Goal: Task Accomplishment & Management: Use online tool/utility

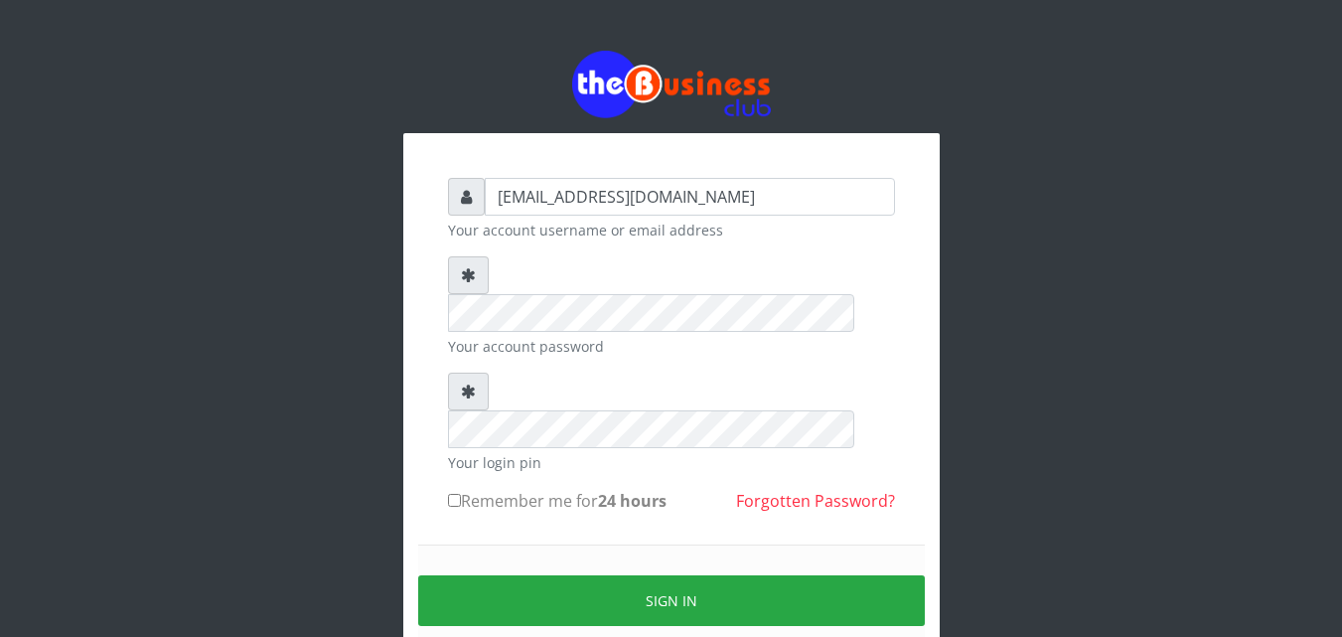
type input "[EMAIL_ADDRESS][DOMAIN_NAME]"
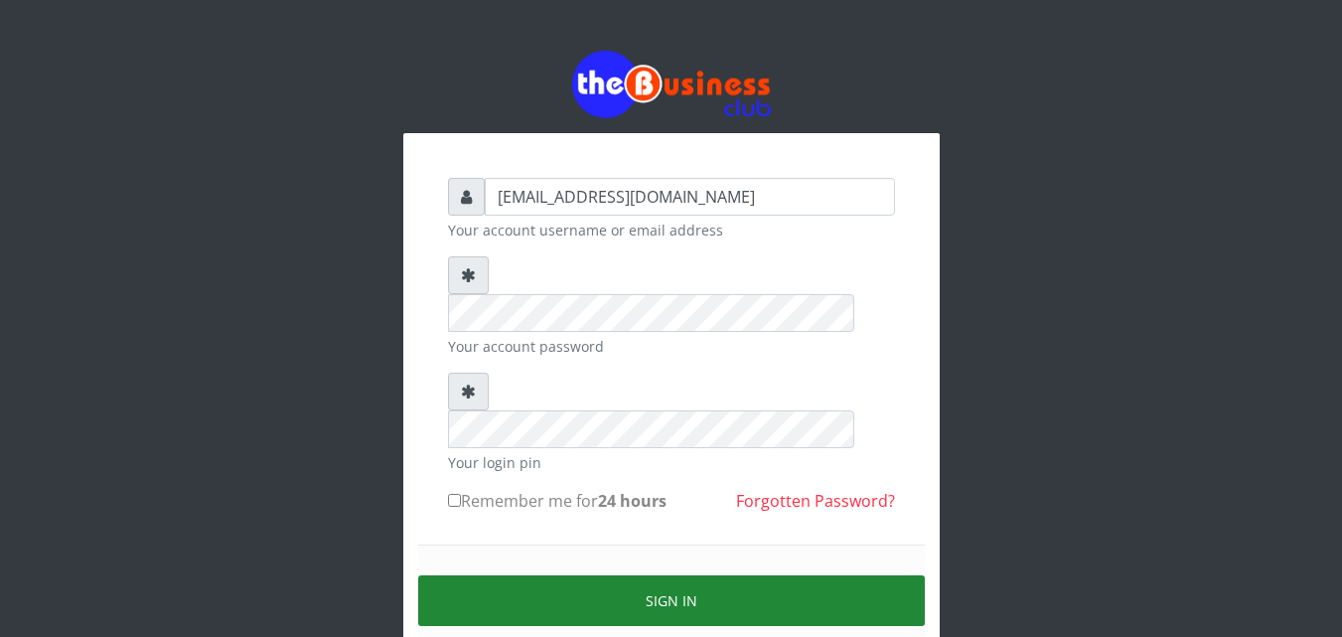
click at [686, 575] on button "Sign in" at bounding box center [671, 600] width 507 height 51
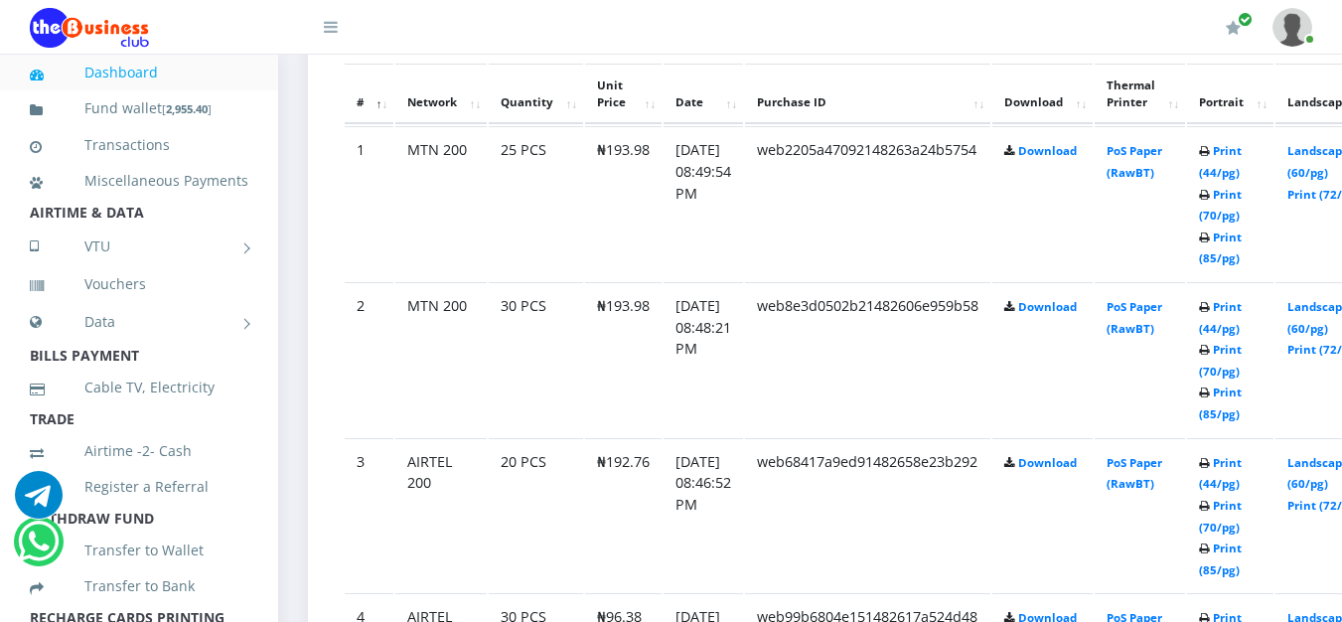
scroll to position [1116, 0]
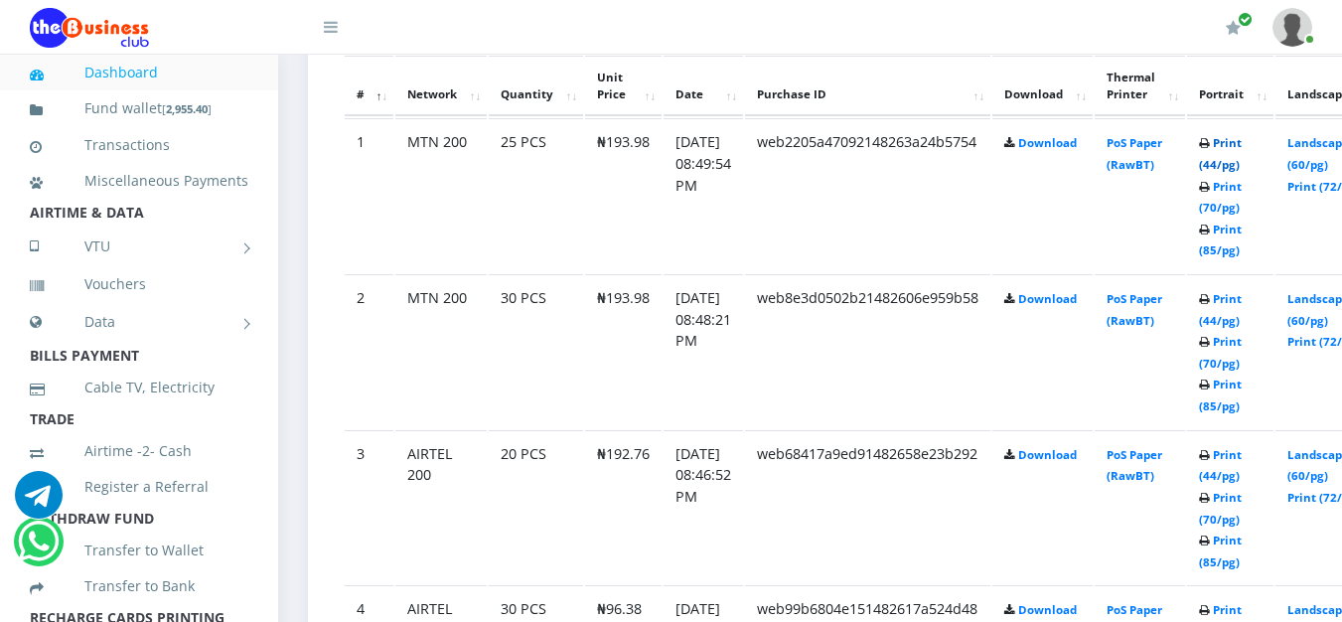
click at [1242, 145] on link "Print (44/pg)" at bounding box center [1220, 153] width 43 height 37
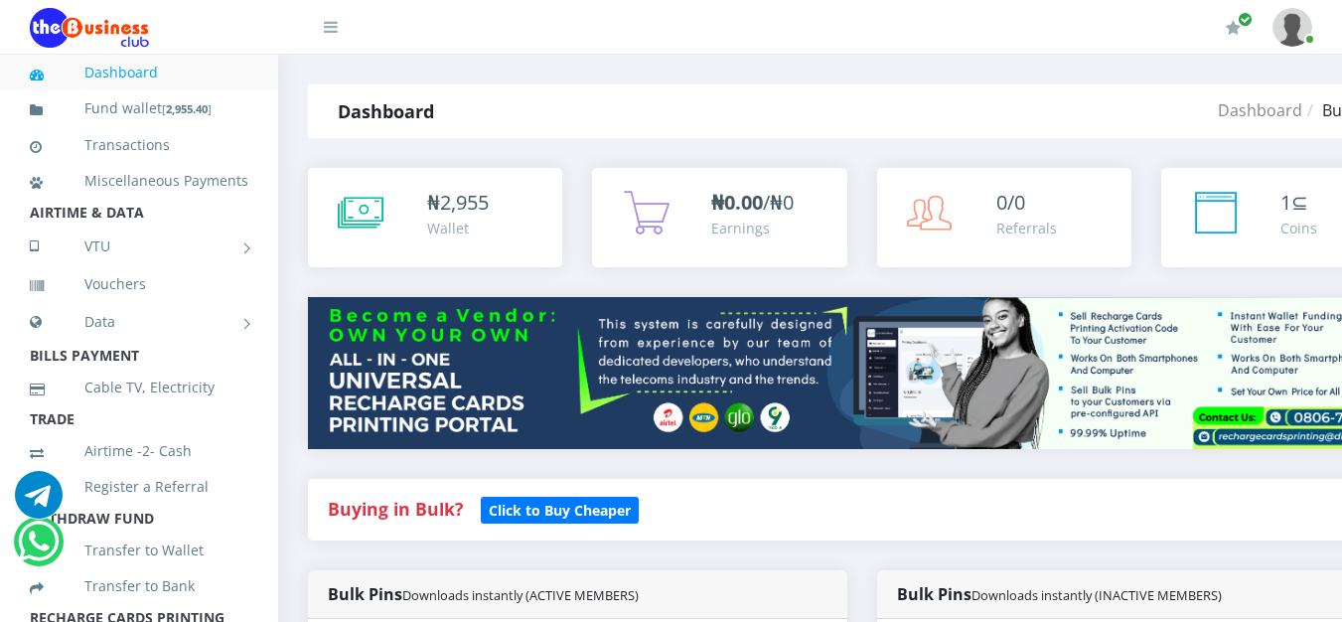
click at [278, 433] on li "TRADE" at bounding box center [139, 419] width 278 height 28
click at [278, 278] on li "Vouchers" at bounding box center [139, 284] width 278 height 36
click at [278, 55] on li "Dashboard" at bounding box center [139, 73] width 278 height 36
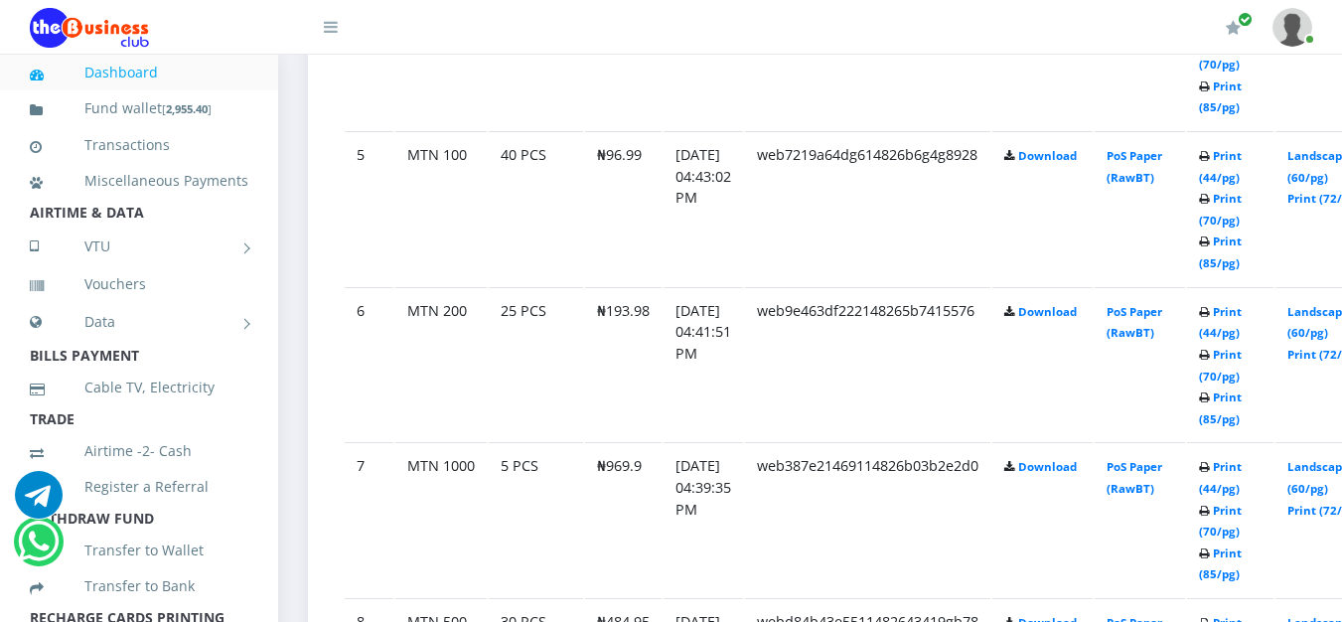
scroll to position [1734, 0]
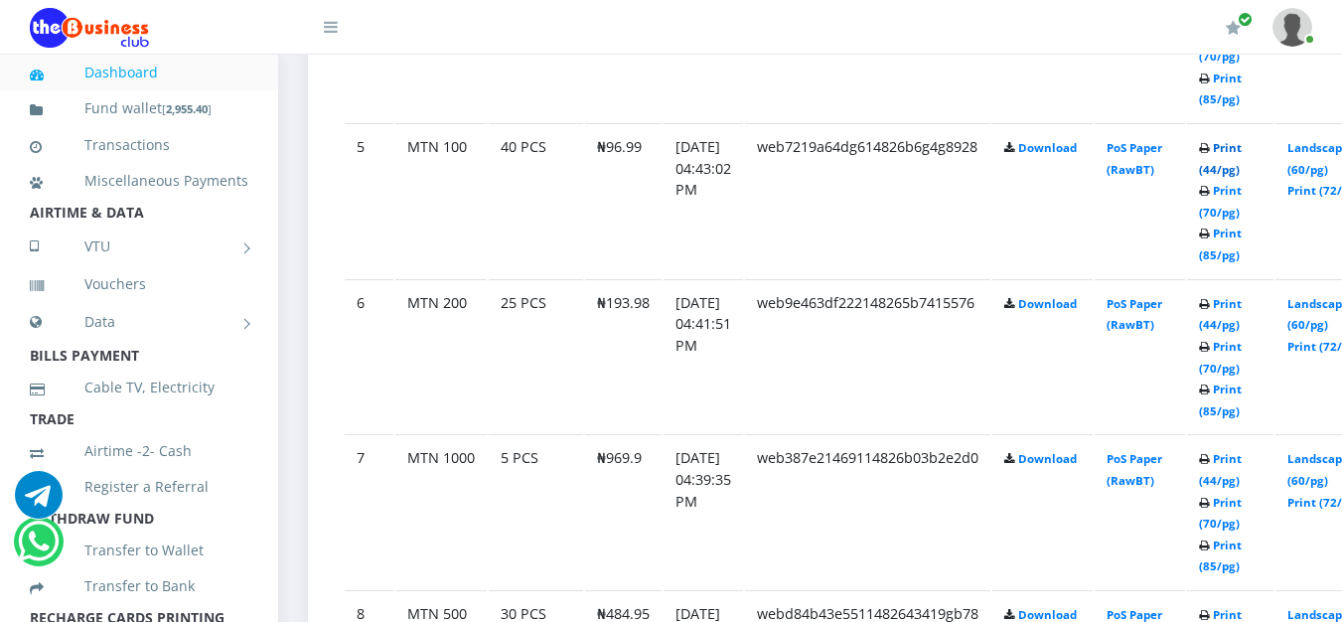
click at [1242, 145] on link "Print (44/pg)" at bounding box center [1220, 158] width 43 height 37
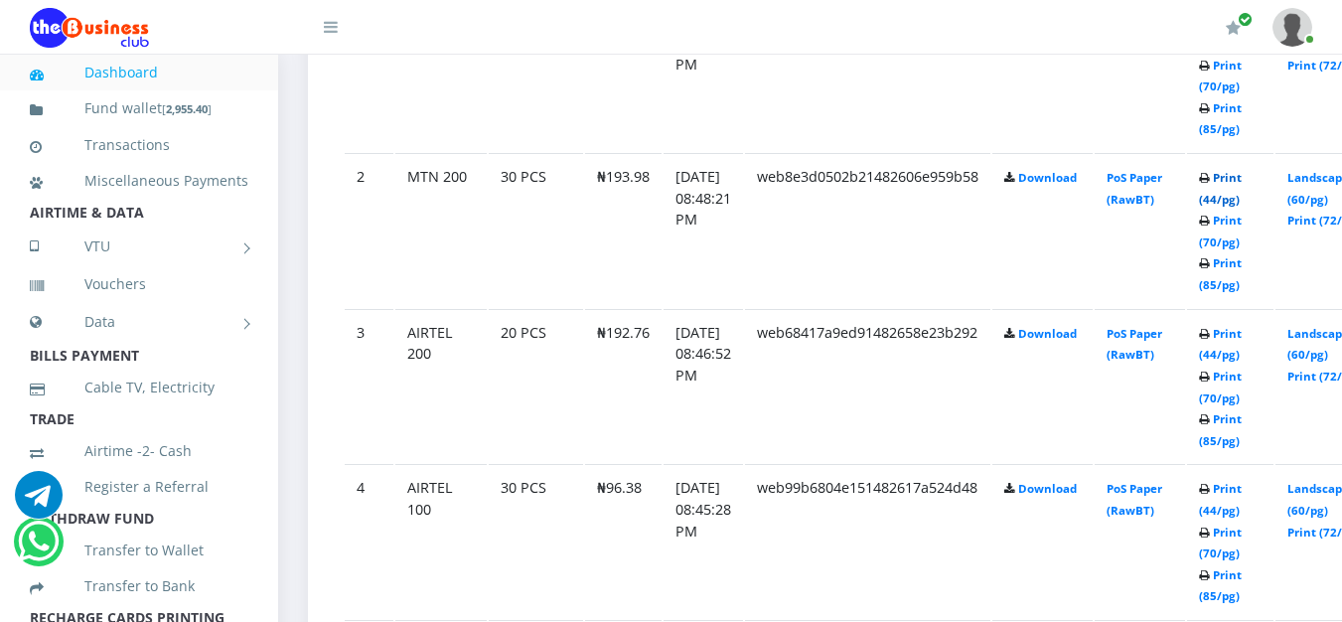
click at [1242, 176] on link "Print (44/pg)" at bounding box center [1220, 188] width 43 height 37
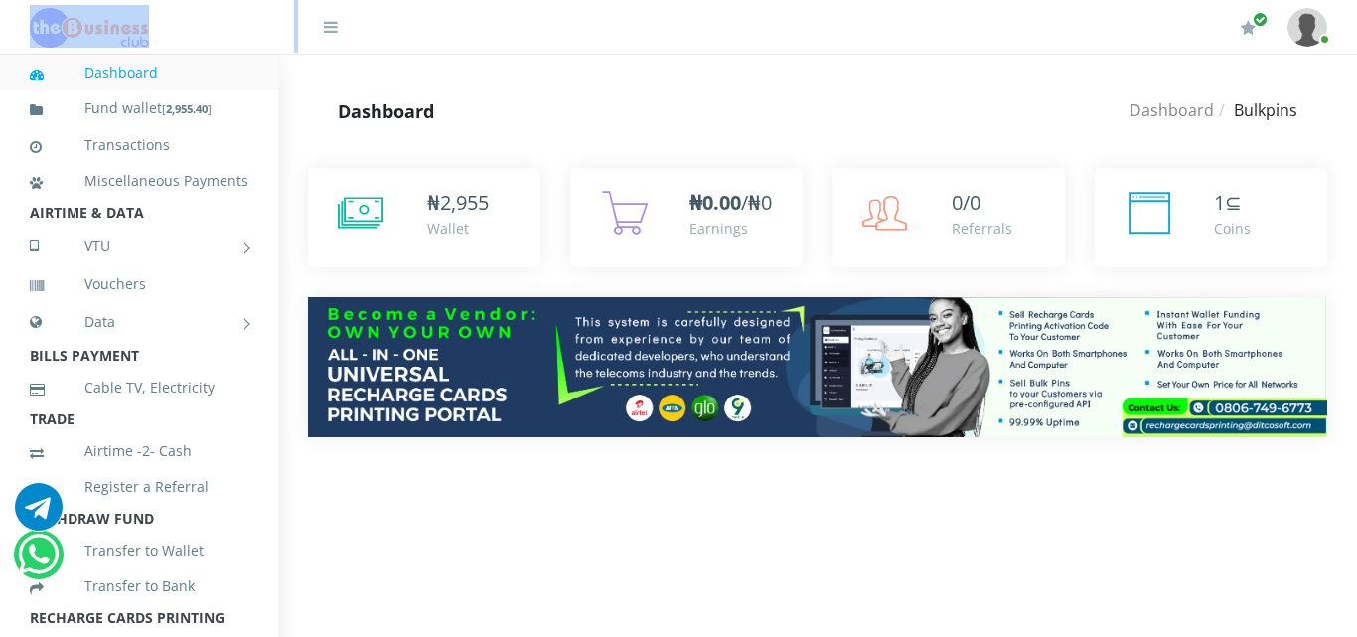
click at [1215, 47] on div "My Profile Settings Logout" at bounding box center [853, 28] width 950 height 56
click at [1266, 58] on body "Dashboard Fund wallet [ 2,955.40 ] Transactions Miscellaneous Payments AIRTIME …" at bounding box center [678, 248] width 1357 height 497
click at [1318, 50] on link at bounding box center [1308, 27] width 40 height 55
click at [1351, 44] on header "My Profile Settings Logout" at bounding box center [678, 27] width 1357 height 55
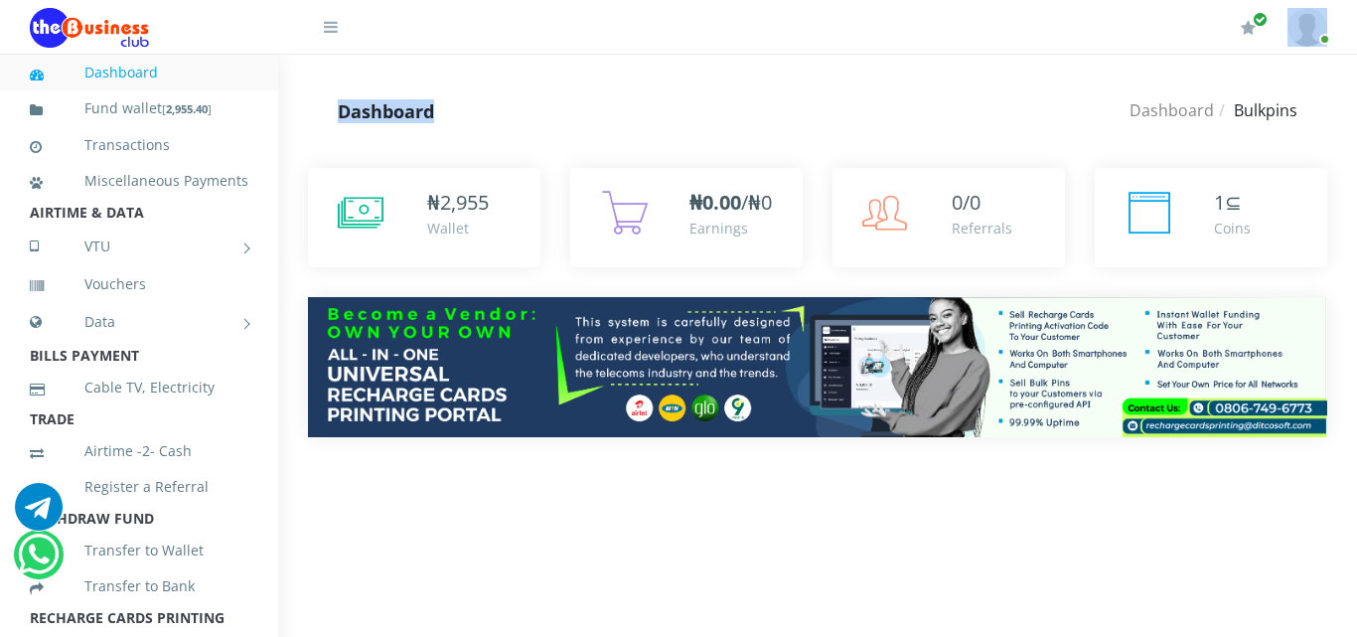
drag, startPoint x: 1345, startPoint y: 30, endPoint x: 1336, endPoint y: 92, distance: 63.2
click at [1336, 55] on div "My Profile Settings Logout 1" at bounding box center [817, 55] width 1079 height 0
click at [1336, 93] on div "Dashboard Dashboard Bulkpins Dashboard Bulkpins" at bounding box center [817, 111] width 1079 height 54
click at [1350, 5] on header "My Profile Settings Logout" at bounding box center [678, 27] width 1357 height 55
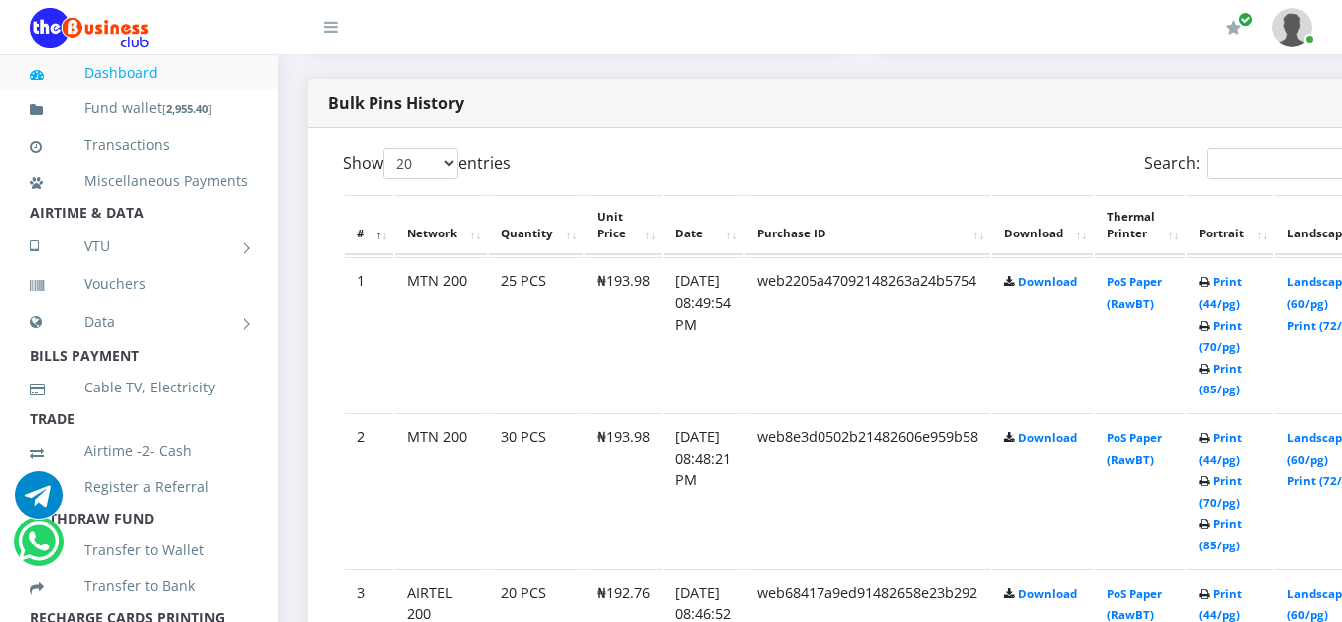
scroll to position [1146, 0]
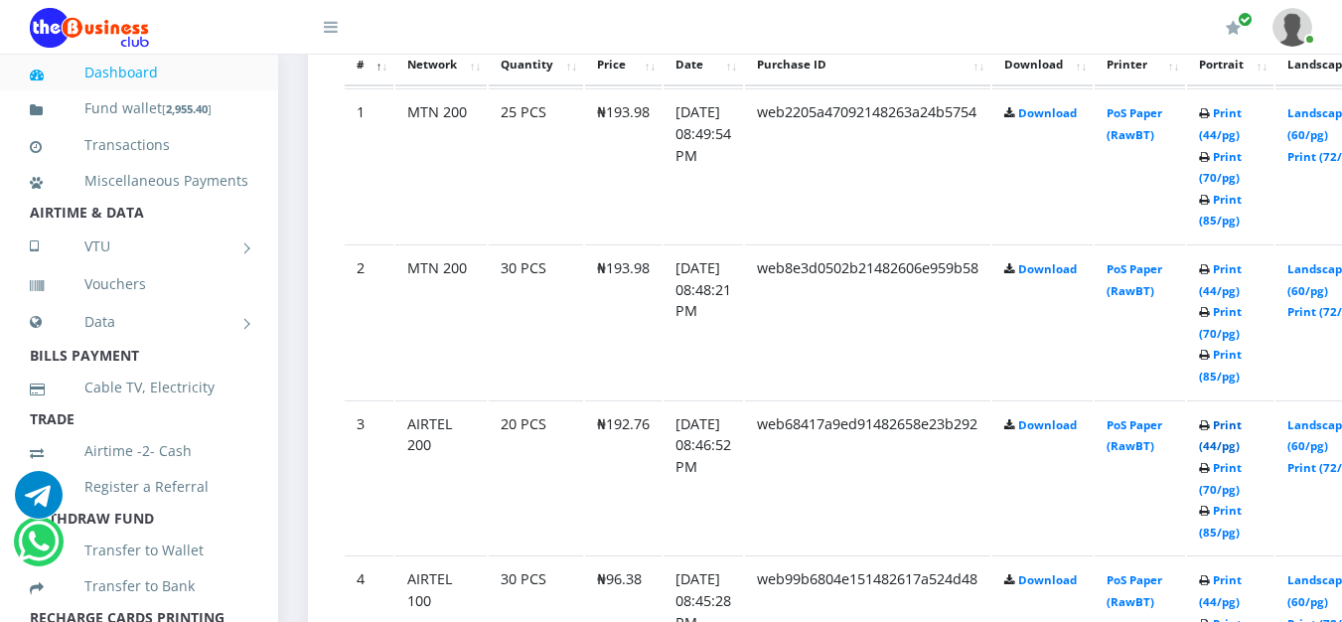
click at [1242, 417] on link "Print (44/pg)" at bounding box center [1220, 435] width 43 height 37
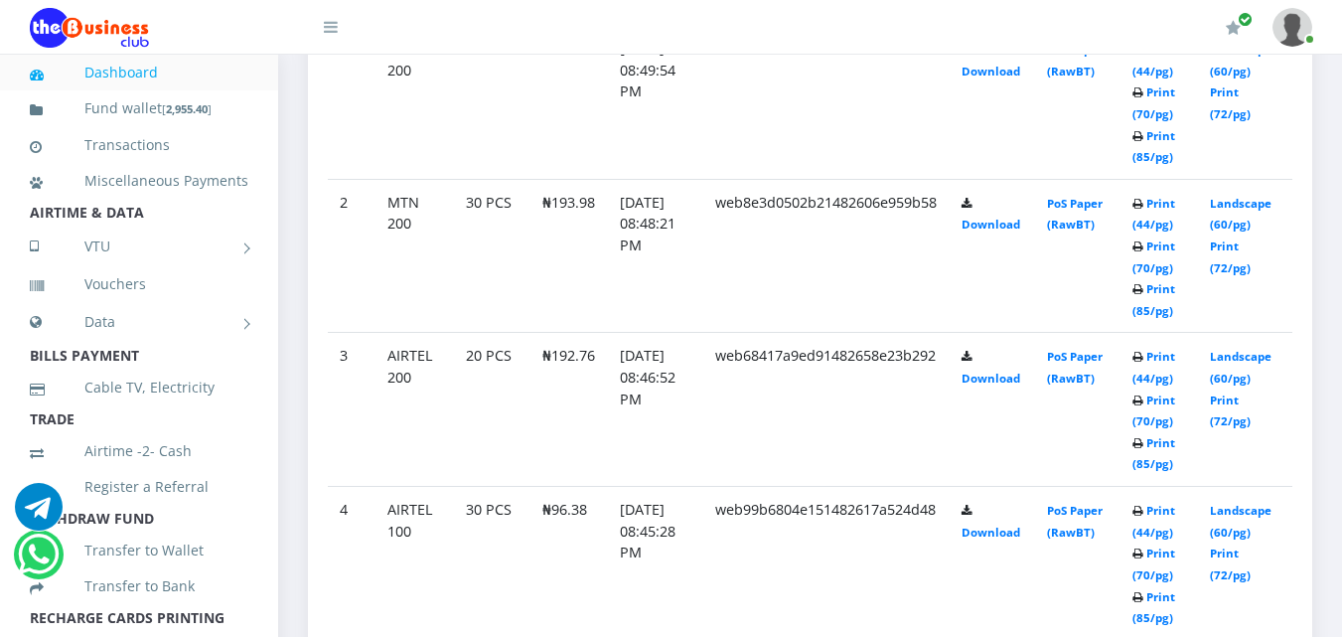
scroll to position [1062, 0]
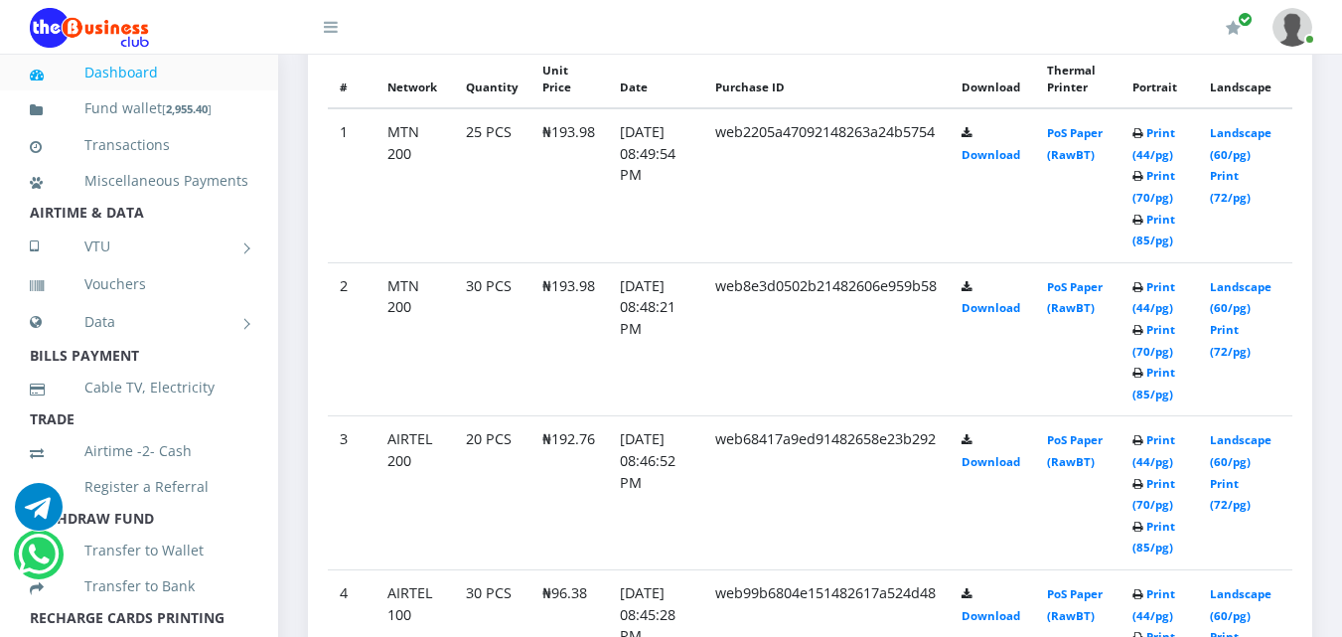
click at [1072, 375] on td "PoS Paper (RawBT)" at bounding box center [1077, 339] width 84 height 154
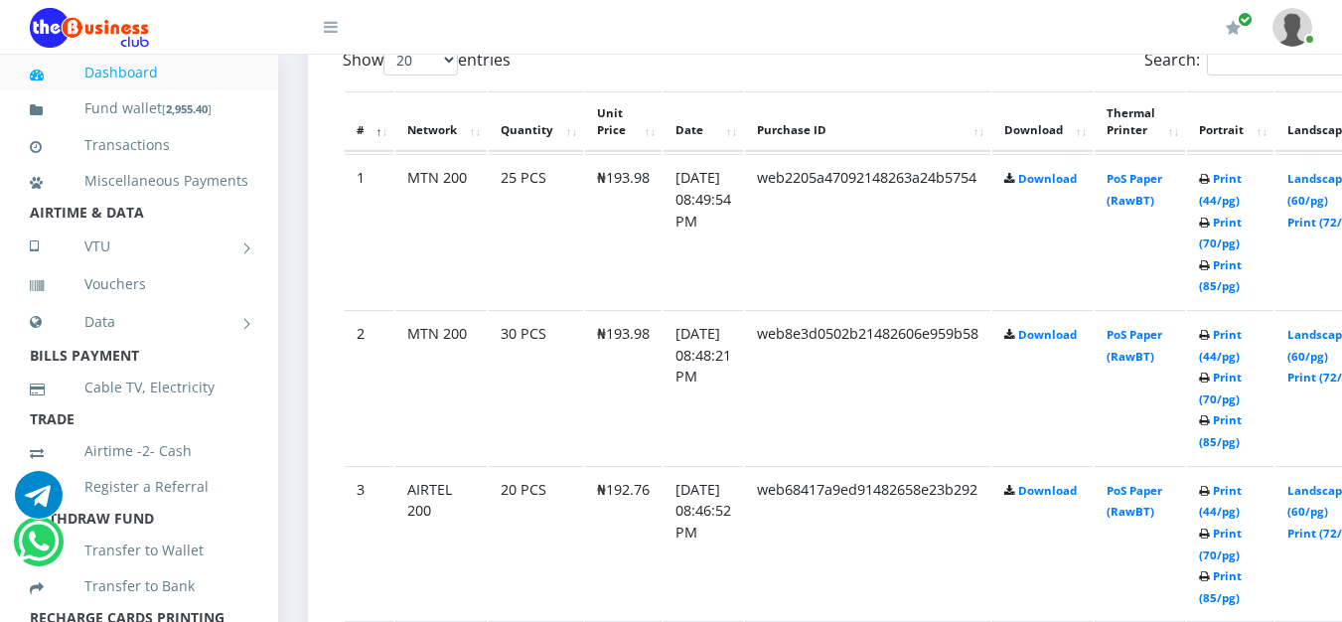
scroll to position [1146, 0]
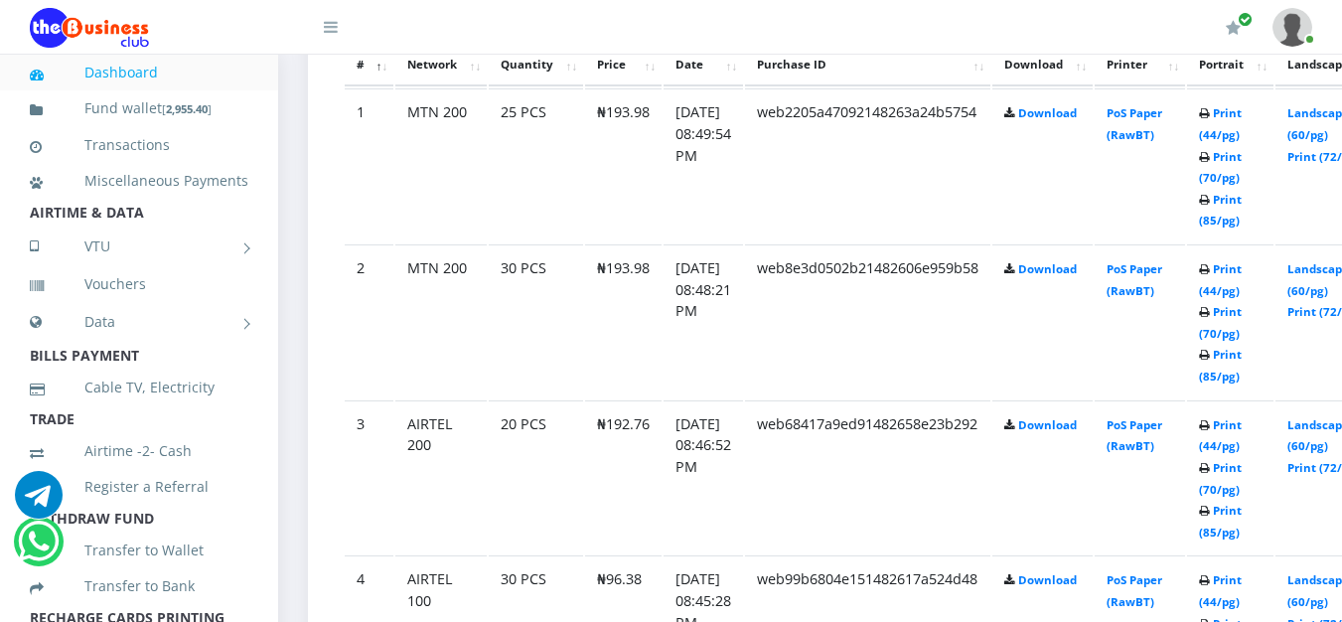
click at [1093, 444] on td "Download" at bounding box center [1043, 477] width 100 height 154
click at [1240, 453] on link "Print (44/pg)" at bounding box center [1220, 435] width 43 height 37
drag, startPoint x: 1240, startPoint y: 453, endPoint x: 1242, endPoint y: 469, distance: 16.0
click at [1241, 458] on td "Print (44/pg) Print (70/pg) Print (85/pg)" at bounding box center [1230, 477] width 86 height 154
click at [1241, 454] on link "Print (44/pg)" at bounding box center [1220, 435] width 43 height 37
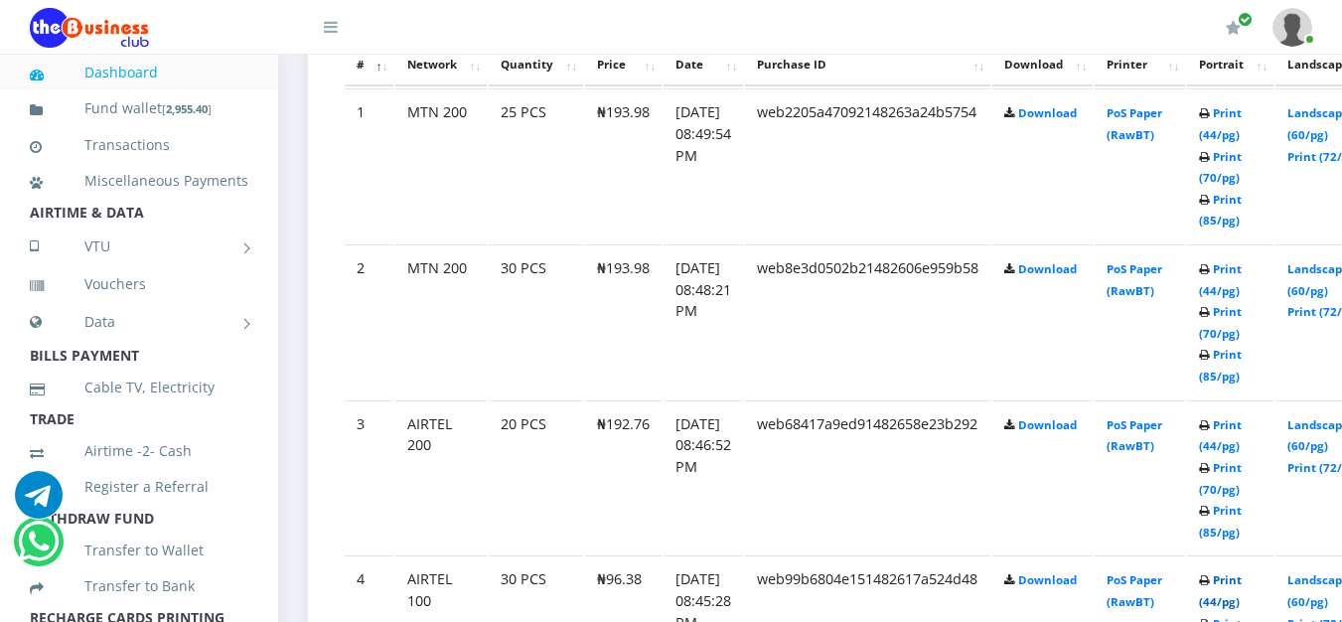
click at [1242, 579] on link "Print (44/pg)" at bounding box center [1220, 590] width 43 height 37
